Goal: Information Seeking & Learning: Compare options

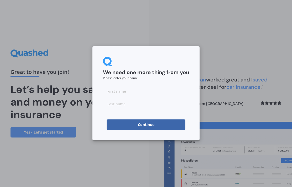
click at [114, 92] on input at bounding box center [146, 91] width 86 height 10
type input "[PERSON_NAME]"
click at [110, 105] on input at bounding box center [146, 104] width 86 height 10
type input "Frater"
click at [146, 124] on button "Continue" at bounding box center [145, 125] width 79 height 10
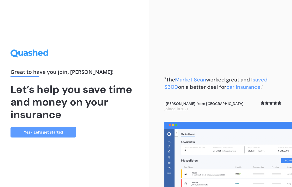
scroll to position [21, 0]
click at [56, 127] on link "Yes - Let’s get started" at bounding box center [43, 132] width 66 height 10
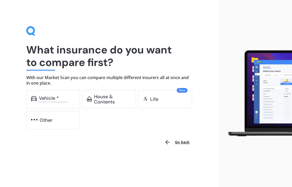
click at [56, 99] on div "Vehicle *" at bounding box center [49, 98] width 20 height 5
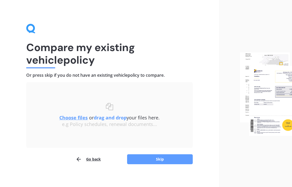
scroll to position [6, 0]
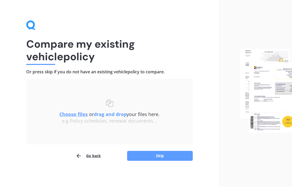
click at [71, 116] on u "Choose files" at bounding box center [73, 114] width 28 height 6
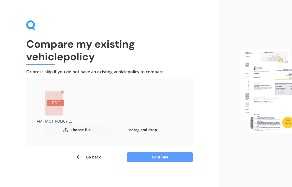
click at [153, 155] on button "Continue" at bounding box center [160, 157] width 66 height 10
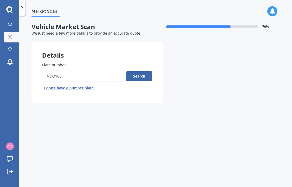
click at [143, 71] on button "Search" at bounding box center [139, 76] width 26 height 10
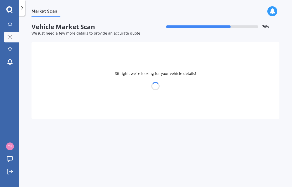
select select "SUBARU"
select select "IMPREZA"
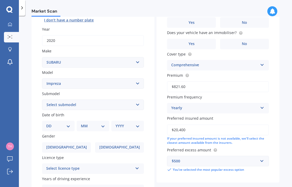
scroll to position [68, 0]
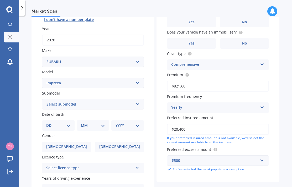
click at [70, 123] on select "DD 01 02 03 04 05 06 07 08 09 10 11 12 13 14 15 16 17 18 19 20 21 22 23 24 25 2…" at bounding box center [58, 126] width 24 height 6
select select "17"
click at [104, 123] on select "MM 01 02 03 04 05 06 07 08 09 10 11 12" at bounding box center [94, 126] width 22 height 6
select select "10"
click at [137, 123] on select "YYYY 2025 2024 2023 2022 2021 2020 2019 2018 2017 2016 2015 2014 2013 2012 2011…" at bounding box center [126, 126] width 22 height 6
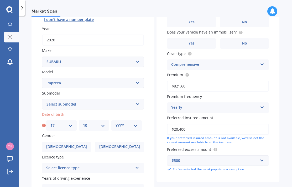
select select "1947"
click at [74, 142] on label "[DEMOGRAPHIC_DATA]" at bounding box center [66, 147] width 49 height 10
click at [0, 0] on input "[DEMOGRAPHIC_DATA]" at bounding box center [0, 0] width 0 height 0
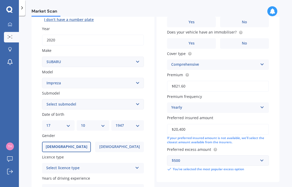
click at [138, 165] on icon at bounding box center [137, 167] width 4 height 4
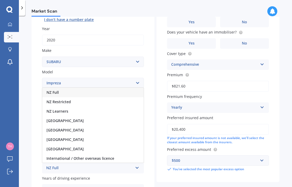
click at [110, 88] on div "NZ Full" at bounding box center [92, 92] width 101 height 9
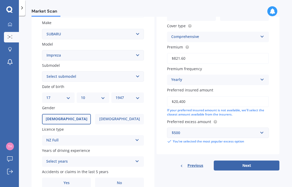
scroll to position [96, 0]
click at [139, 138] on icon at bounding box center [137, 140] width 4 height 4
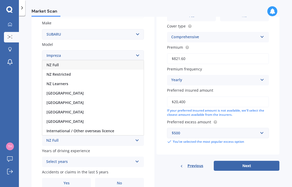
click at [138, 159] on icon at bounding box center [137, 161] width 4 height 4
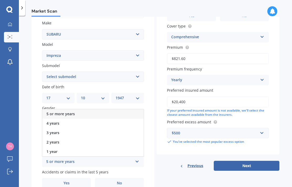
click at [128, 109] on div "5 or more years" at bounding box center [92, 113] width 101 height 9
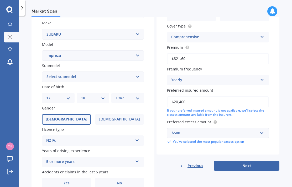
scroll to position [21, 0]
click at [121, 178] on label "No" at bounding box center [119, 183] width 49 height 10
click at [0, 0] on input "No" at bounding box center [0, 0] width 0 height 0
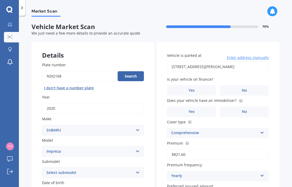
scroll to position [0, 0]
click at [244, 88] on span "No" at bounding box center [244, 90] width 5 height 4
click at [0, 0] on input "No" at bounding box center [0, 0] width 0 height 0
click at [197, 107] on label "Yes" at bounding box center [191, 112] width 49 height 10
click at [0, 0] on input "Yes" at bounding box center [0, 0] width 0 height 0
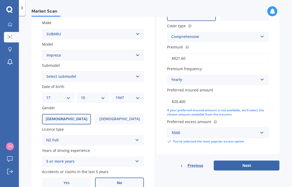
scroll to position [96, 0]
click at [70, 178] on label "Yes" at bounding box center [66, 183] width 49 height 10
click at [0, 0] on input "Yes" at bounding box center [0, 0] width 0 height 0
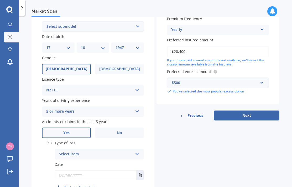
scroll to position [147, 0]
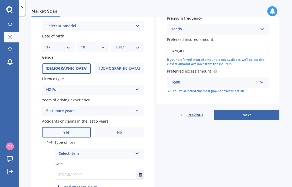
click at [137, 151] on icon at bounding box center [137, 153] width 4 height 4
click at [89, 171] on span "Not at fault accident" at bounding box center [77, 173] width 37 height 5
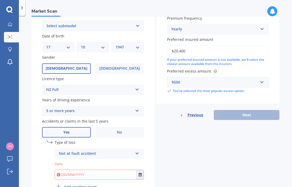
click at [72, 170] on input "text" at bounding box center [96, 174] width 82 height 9
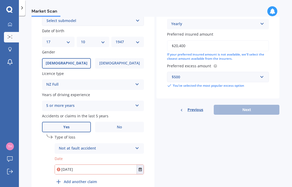
scroll to position [152, 0]
type input "[DATE]"
click at [141, 168] on icon "Select date" at bounding box center [140, 170] width 3 height 4
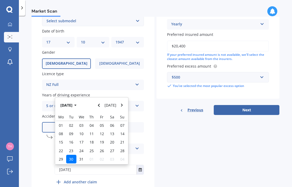
click at [127, 162] on div "undefined 1 Type of loss Not at fault accident At fault accident Not at fault a…" at bounding box center [93, 162] width 102 height 55
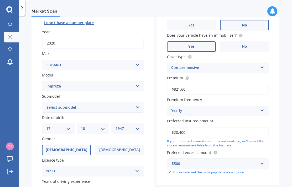
scroll to position [65, 0]
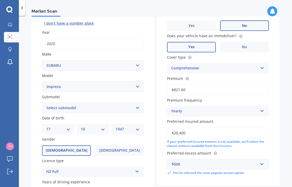
click at [194, 128] on input "$20,400" at bounding box center [218, 133] width 102 height 11
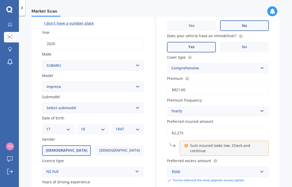
type input "$22,737"
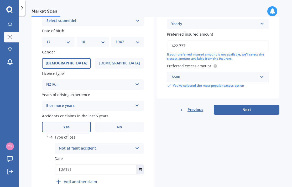
scroll to position [152, 0]
click at [247, 106] on button "Next" at bounding box center [247, 110] width 66 height 10
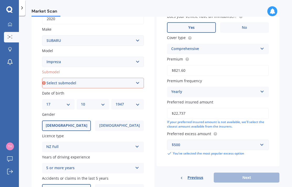
scroll to position [90, 0]
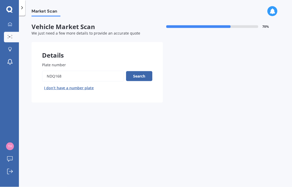
scroll to position [3, 0]
click at [139, 71] on button "Search" at bounding box center [139, 76] width 26 height 10
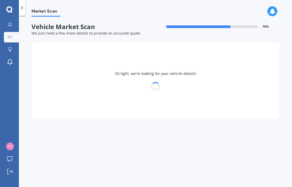
select select "SUBARU"
select select "IMPREZA"
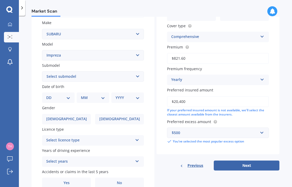
scroll to position [96, 0]
click at [137, 72] on select "Select submodel (All other turbo) 2.0i 2.0i Luxury 2.0i S Edition 2.0R 2.0R Spo…" at bounding box center [93, 77] width 102 height 10
select select "2.0R SPORT"
click at [66, 95] on select "DD 01 02 03 04 05 06 07 08 09 10 11 12 13 14 15 16 17 18 19 20 21 22 23 24 25 2…" at bounding box center [58, 98] width 24 height 6
select select "17"
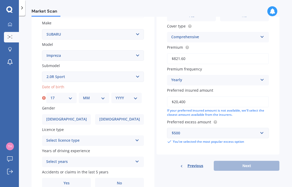
click at [105, 95] on select "MM 01 02 03 04 05 06 07 08 09 10 11 12" at bounding box center [94, 98] width 22 height 6
select select "10"
click at [136, 95] on select "YYYY 2025 2024 2023 2022 2021 2020 2019 2018 2017 2016 2015 2014 2013 2012 2011…" at bounding box center [126, 98] width 22 height 6
select select "1947"
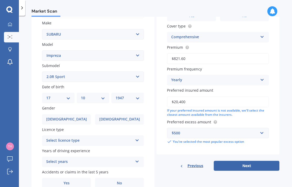
click at [69, 117] on span "[DEMOGRAPHIC_DATA]" at bounding box center [66, 119] width 41 height 4
click at [0, 0] on input "[DEMOGRAPHIC_DATA]" at bounding box center [0, 0] width 0 height 0
click at [137, 138] on icon at bounding box center [137, 140] width 4 height 4
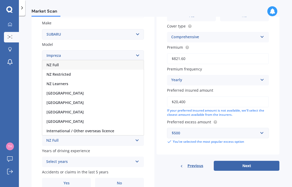
click at [98, 60] on div "NZ Full" at bounding box center [92, 64] width 101 height 9
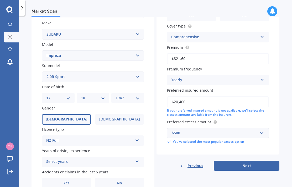
click at [135, 159] on icon at bounding box center [137, 161] width 4 height 4
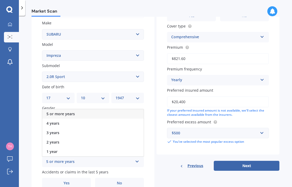
click at [94, 109] on div "5 or more years" at bounding box center [92, 113] width 101 height 9
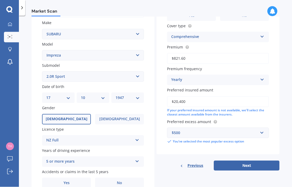
scroll to position [21, 0]
click at [70, 178] on label "Yes" at bounding box center [66, 183] width 49 height 10
click at [0, 0] on input "Yes" at bounding box center [0, 0] width 0 height 0
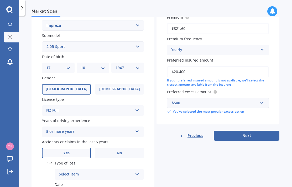
scroll to position [126, 0]
click at [137, 171] on icon at bounding box center [137, 173] width 4 height 4
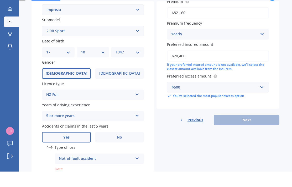
type input "[DATE]"
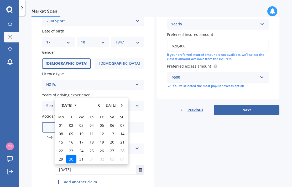
scroll to position [152, 0]
click at [141, 168] on icon "Select date" at bounding box center [140, 170] width 3 height 4
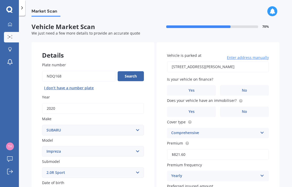
scroll to position [0, 0]
click at [252, 85] on label "No" at bounding box center [244, 90] width 49 height 10
click at [0, 0] on input "No" at bounding box center [0, 0] width 0 height 0
click at [194, 110] on span "Yes" at bounding box center [191, 112] width 6 height 4
click at [0, 0] on input "Yes" at bounding box center [0, 0] width 0 height 0
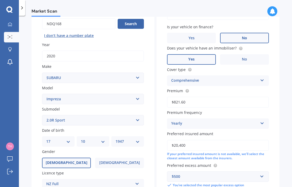
scroll to position [52, 0]
click at [193, 140] on input "$20,400" at bounding box center [218, 145] width 102 height 11
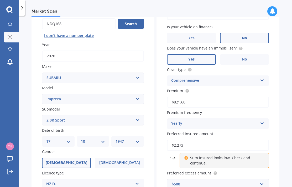
type input "$22,737"
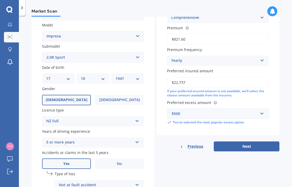
scroll to position [116, 0]
click at [247, 141] on button "Next" at bounding box center [247, 146] width 66 height 10
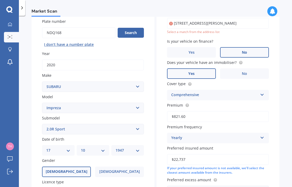
scroll to position [17, 0]
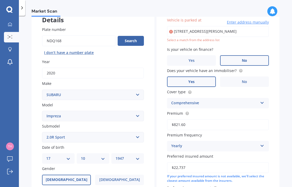
type input "[STREET_ADDRESS][PERSON_NAME]"
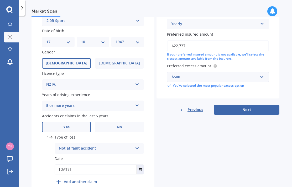
scroll to position [152, 0]
click at [247, 105] on button "Next" at bounding box center [247, 110] width 66 height 10
select select "17"
select select "10"
select select "1947"
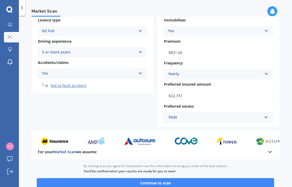
scroll to position [97, 0]
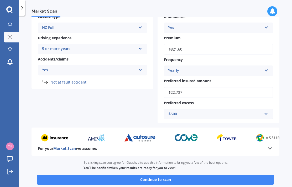
click at [166, 175] on button "Continue to scan" at bounding box center [155, 180] width 237 height 10
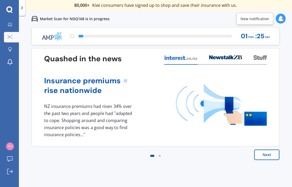
scroll to position [21, 0]
click at [265, 150] on button "Next" at bounding box center [266, 155] width 25 height 10
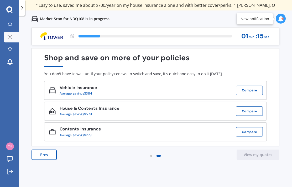
click at [249, 86] on button "Compare" at bounding box center [249, 90] width 27 height 9
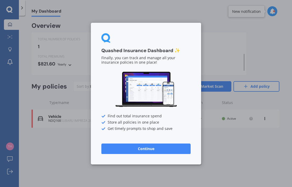
click at [150, 147] on button "Continue" at bounding box center [145, 148] width 89 height 10
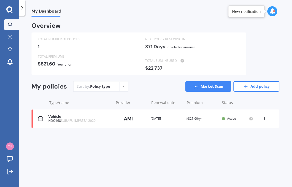
scroll to position [21, 0]
click at [207, 81] on link "Market Scan" at bounding box center [208, 86] width 46 height 10
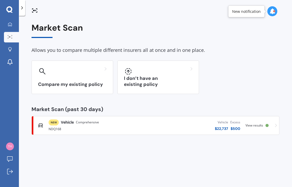
click at [254, 123] on span "View results" at bounding box center [254, 125] width 18 height 4
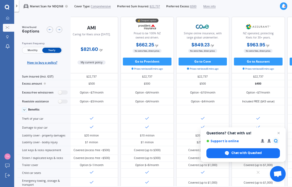
scroll to position [0, 8]
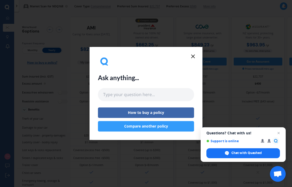
click at [195, 54] on icon at bounding box center [193, 56] width 6 height 6
